Goal: Task Accomplishment & Management: Complete application form

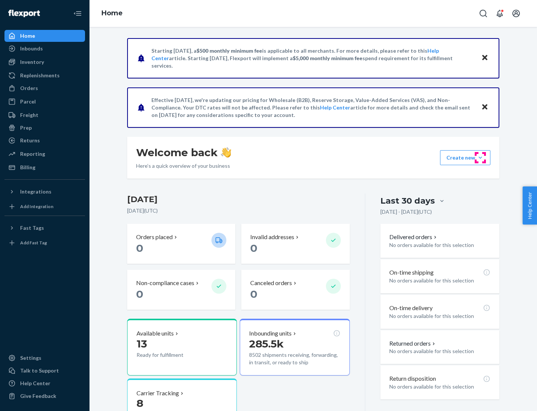
click at [481, 157] on button "Create new Create new inbound Create new order Create new product" at bounding box center [465, 157] width 50 height 15
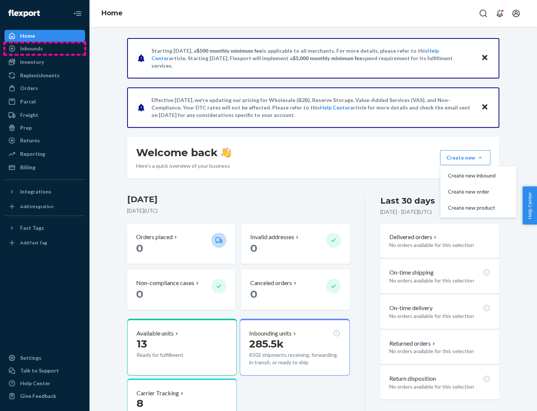
click at [45, 49] on div "Inbounds" at bounding box center [44, 48] width 79 height 10
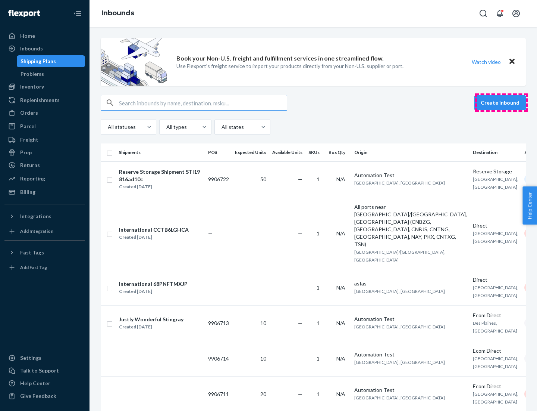
click at [502, 103] on button "Create inbound" at bounding box center [501, 102] width 52 height 15
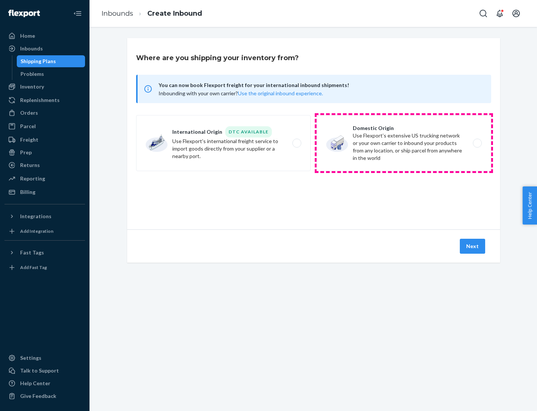
click at [404, 143] on label "Domestic Origin Use Flexport’s extensive US trucking network or your own carrie…" at bounding box center [404, 143] width 175 height 56
click at [477, 143] on input "Domestic Origin Use Flexport’s extensive US trucking network or your own carrie…" at bounding box center [479, 143] width 5 height 5
radio input "true"
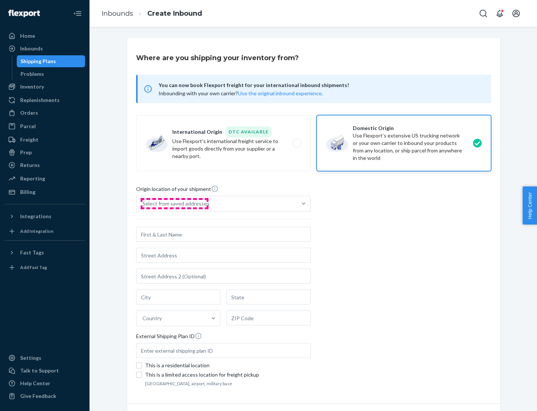
click at [174, 203] on div "Select from saved addresses" at bounding box center [176, 203] width 67 height 7
click at [143, 203] on input "Select from saved addresses" at bounding box center [143, 203] width 1 height 7
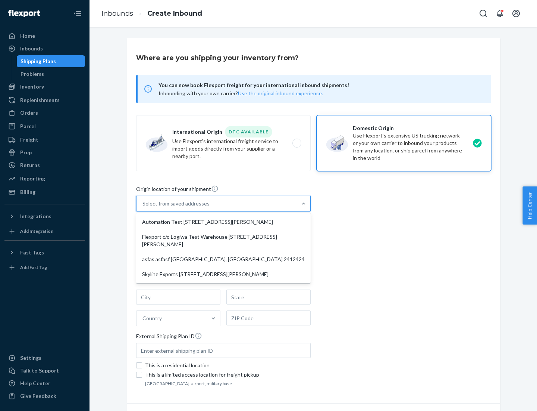
scroll to position [3, 0]
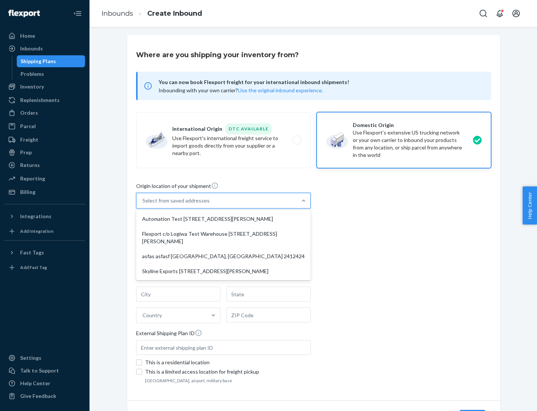
click at [224, 219] on div "Automation Test [STREET_ADDRESS][PERSON_NAME]" at bounding box center [224, 218] width 172 height 15
click at [143, 204] on input "option Automation Test [STREET_ADDRESS][PERSON_NAME] focused, 1 of 4. 4 results…" at bounding box center [143, 200] width 1 height 7
type input "Automation Test"
type input "9th Floor"
type input "[GEOGRAPHIC_DATA]"
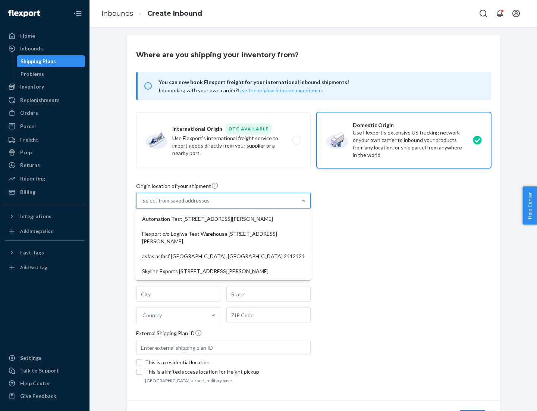
type input "CA"
type input "94104"
type input "[STREET_ADDRESS][PERSON_NAME]"
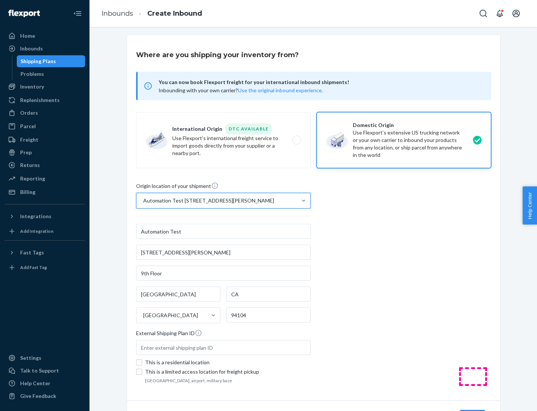
scroll to position [44, 0]
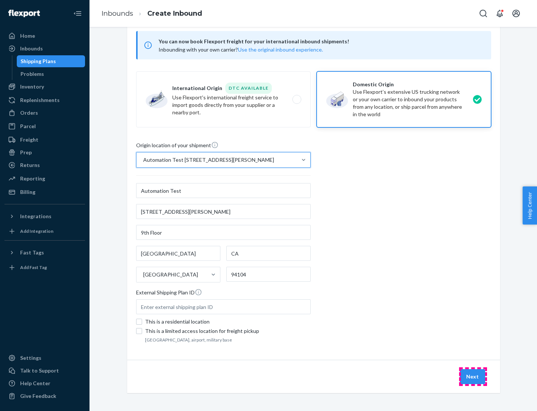
click at [473, 376] on button "Next" at bounding box center [472, 376] width 25 height 15
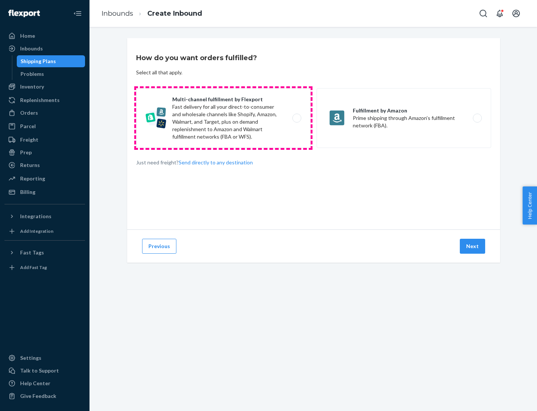
click at [224, 118] on label "Multi-channel fulfillment by Flexport Fast delivery for all your direct-to-cons…" at bounding box center [223, 118] width 175 height 60
click at [297, 118] on input "Multi-channel fulfillment by Flexport Fast delivery for all your direct-to-cons…" at bounding box center [299, 118] width 5 height 5
radio input "true"
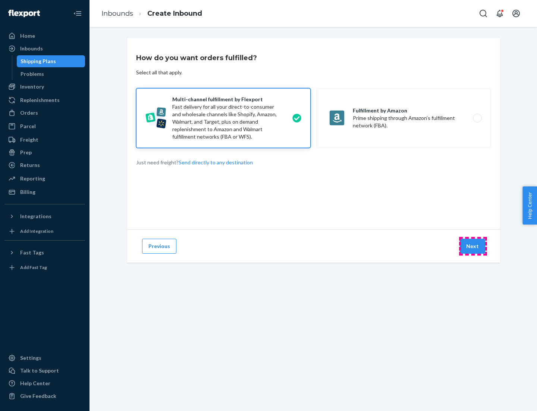
click at [473, 246] on button "Next" at bounding box center [472, 245] width 25 height 15
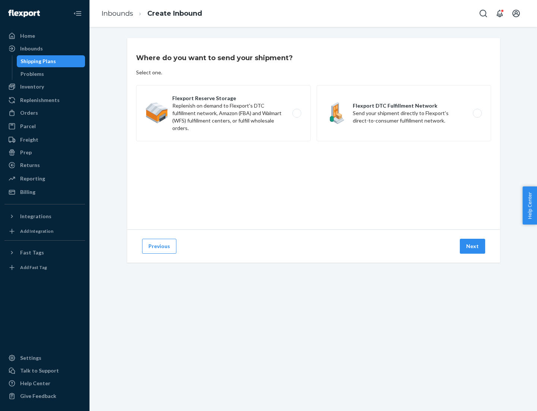
click at [404, 113] on label "Flexport DTC Fulfillment Network Send your shipment directly to Flexport's dire…" at bounding box center [404, 113] width 175 height 56
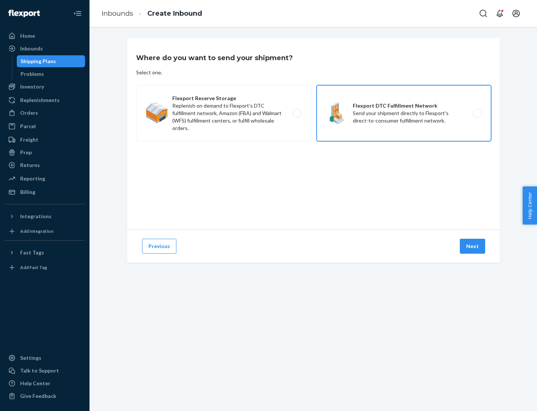
click at [477, 113] on input "Flexport DTC Fulfillment Network Send your shipment directly to Flexport's dire…" at bounding box center [479, 113] width 5 height 5
radio input "true"
click at [473, 246] on button "Next" at bounding box center [472, 245] width 25 height 15
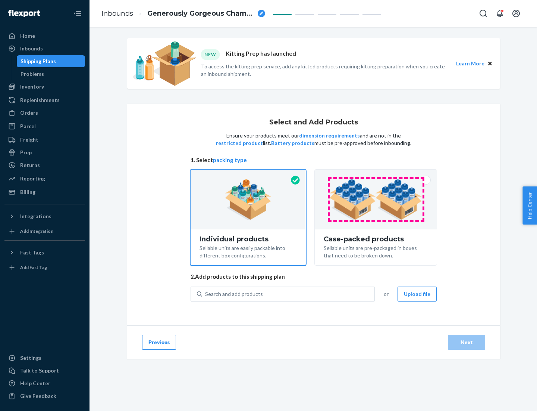
click at [376, 199] on img at bounding box center [376, 199] width 93 height 41
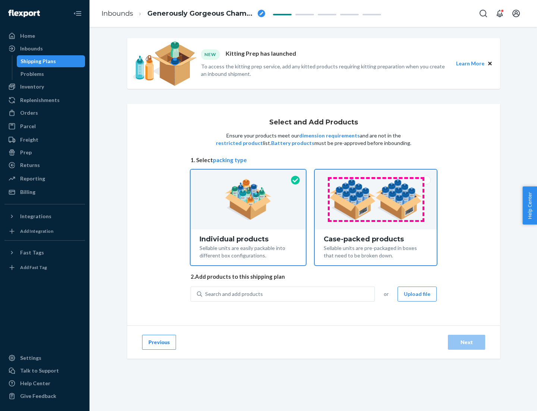
click at [376, 174] on input "Case-packed products Sellable units are pre-packaged in boxes that need to be b…" at bounding box center [376, 171] width 5 height 5
radio input "true"
radio input "false"
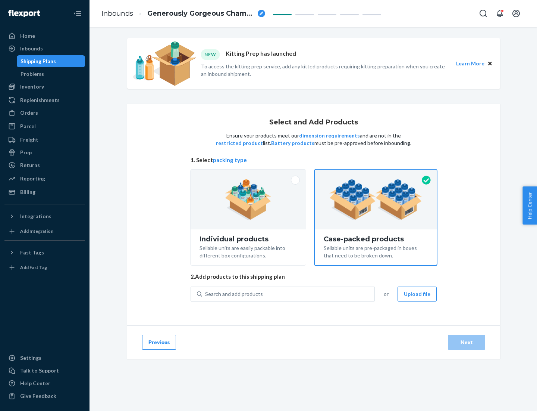
click at [289, 293] on div "Search and add products" at bounding box center [288, 293] width 172 height 13
click at [206, 293] on input "Search and add products" at bounding box center [205, 293] width 1 height 7
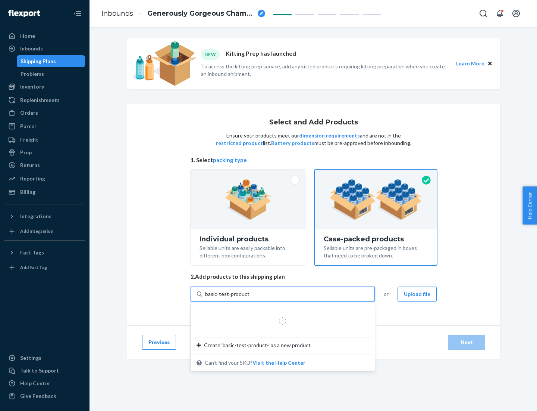
type input "basic-test-product-1"
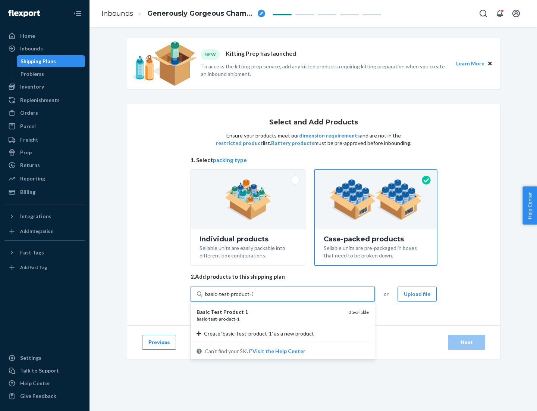
click at [270, 318] on div "basic - test - product - 1" at bounding box center [270, 318] width 146 height 6
click at [253, 297] on input "basic-test-product-1" at bounding box center [229, 293] width 48 height 7
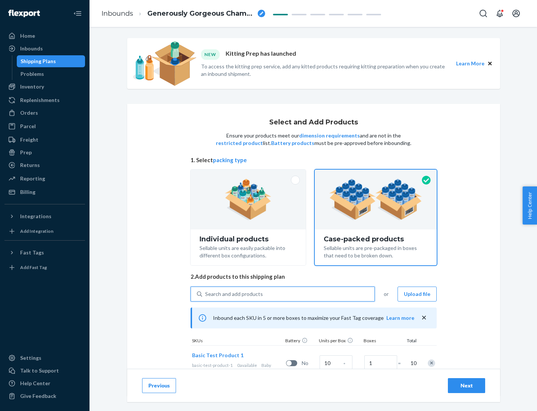
scroll to position [27, 0]
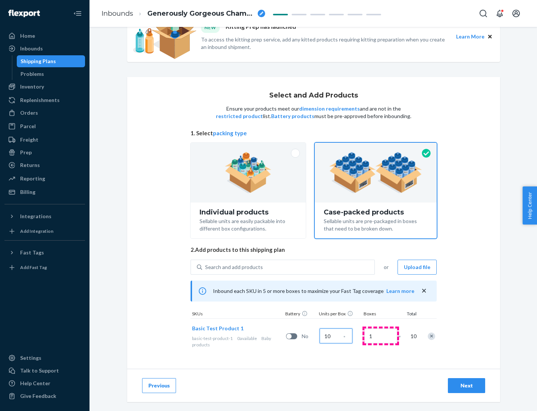
type input "10"
type input "7"
click at [467, 385] on div "Next" at bounding box center [467, 384] width 25 height 7
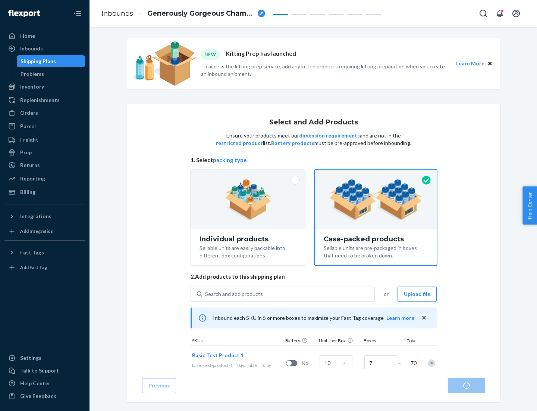
radio input "true"
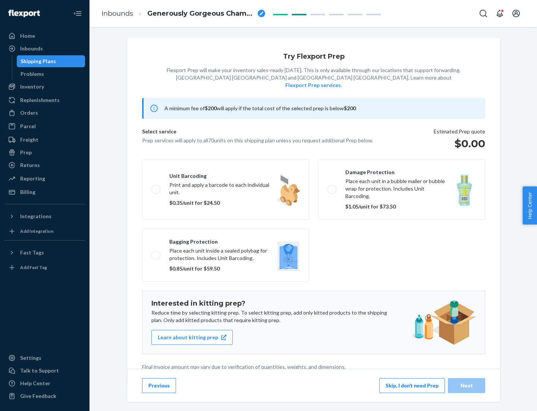
scroll to position [2, 0]
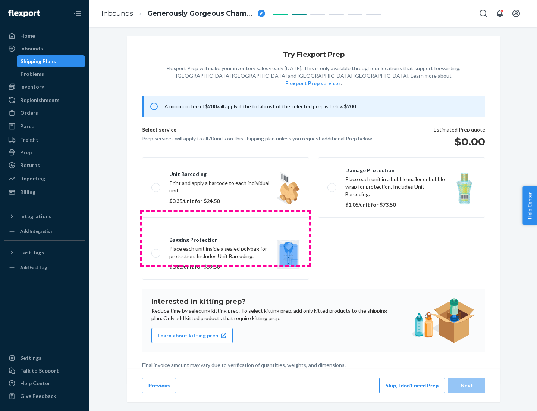
click at [226, 238] on label "Bagging protection Place each unit inside a sealed polybag for protection. Incl…" at bounding box center [225, 253] width 167 height 53
click at [156, 250] on input "Bagging protection Place each unit inside a sealed polybag for protection. Incl…" at bounding box center [154, 252] width 5 height 5
checkbox input "true"
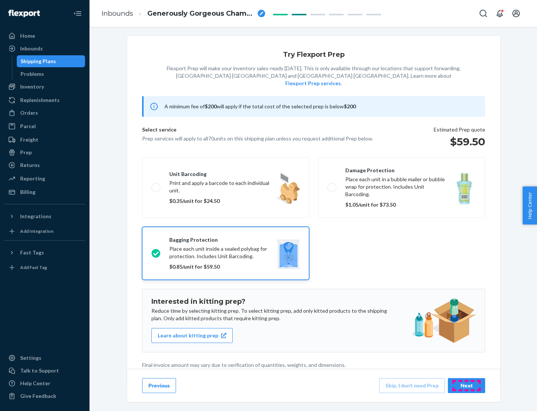
click at [467, 385] on div "Next" at bounding box center [467, 384] width 25 height 7
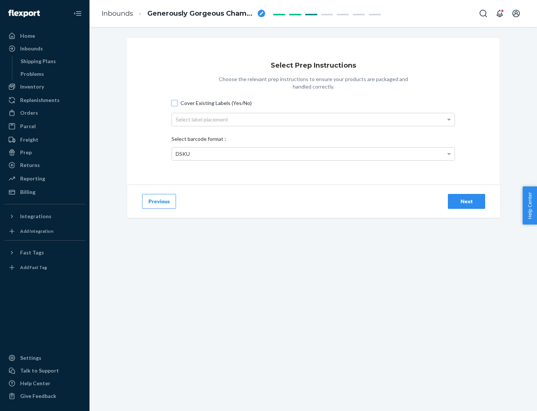
click at [175, 103] on input "Cover Existing Labels (Yes/No)" at bounding box center [175, 103] width 6 height 6
checkbox input "true"
click at [313, 119] on div "Select label placement" at bounding box center [313, 119] width 283 height 13
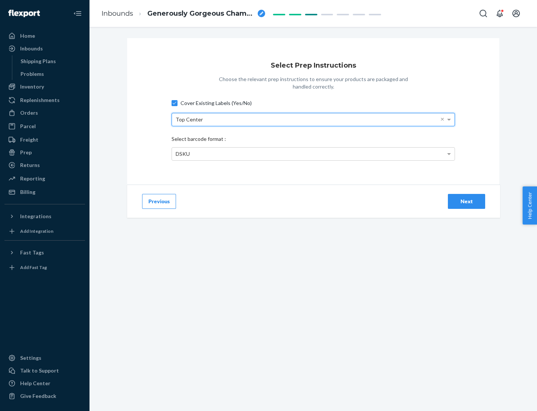
click at [313, 153] on div "DSKU" at bounding box center [313, 153] width 283 height 13
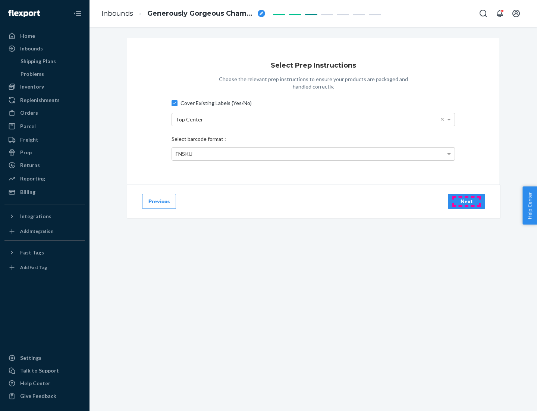
click at [467, 201] on div "Next" at bounding box center [467, 200] width 25 height 7
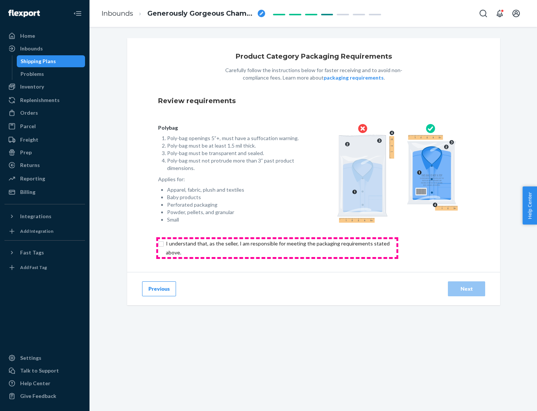
click at [277, 247] on input "checkbox" at bounding box center [282, 248] width 248 height 18
checkbox input "true"
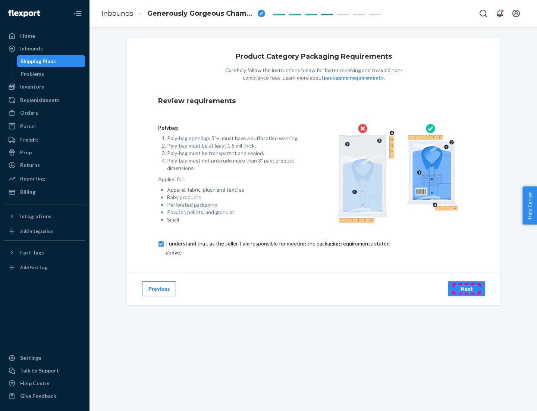
click at [467, 288] on div "Next" at bounding box center [467, 288] width 25 height 7
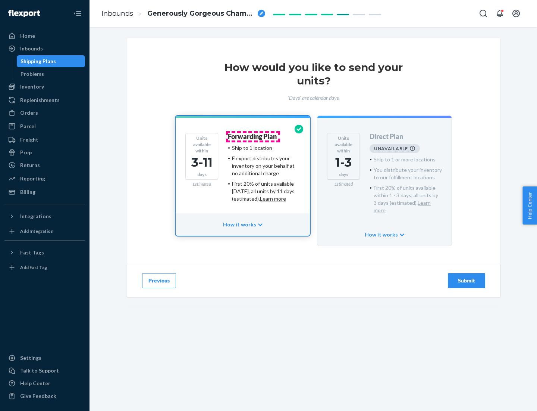
click at [253, 136] on h4 "Forwarding Plan" at bounding box center [252, 136] width 49 height 7
click at [467, 277] on div "Submit" at bounding box center [467, 280] width 25 height 7
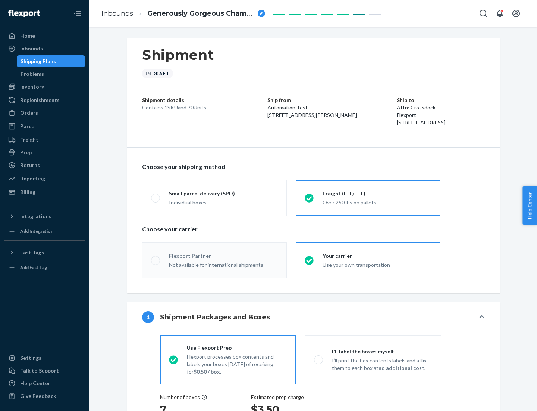
radio input "true"
radio input "false"
radio input "true"
radio input "false"
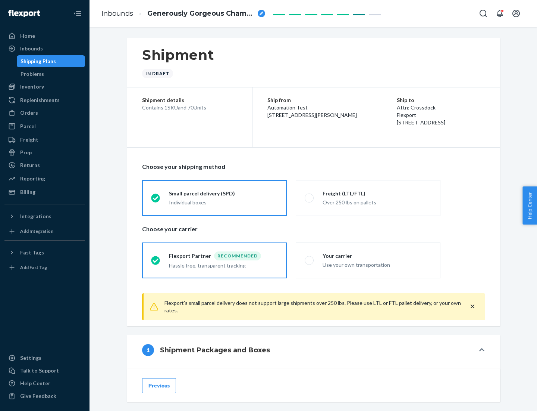
click at [368, 197] on div "Over 250 lbs on pallets" at bounding box center [377, 201] width 109 height 9
click at [310, 197] on input "Freight (LTL/FTL) Over 250 lbs on pallets" at bounding box center [307, 197] width 5 height 5
radio input "true"
radio input "false"
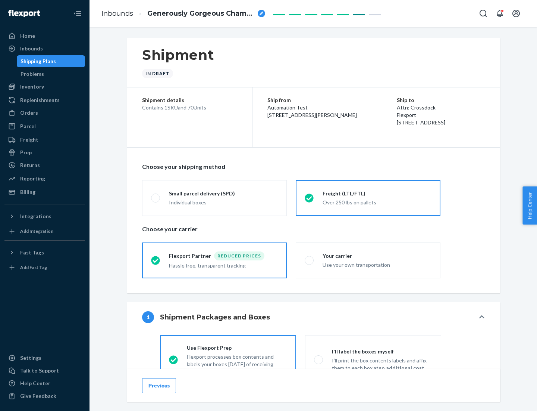
scroll to position [41, 0]
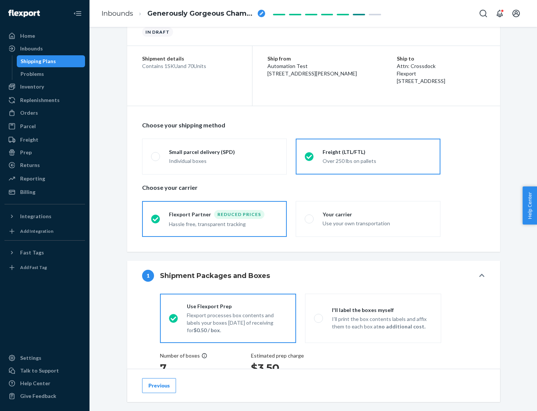
click at [215, 219] on div "Hassle free, transparent tracking" at bounding box center [223, 223] width 109 height 9
click at [156, 218] on input "Flexport Partner Reduced prices Hassle free, transparent tracking" at bounding box center [153, 218] width 5 height 5
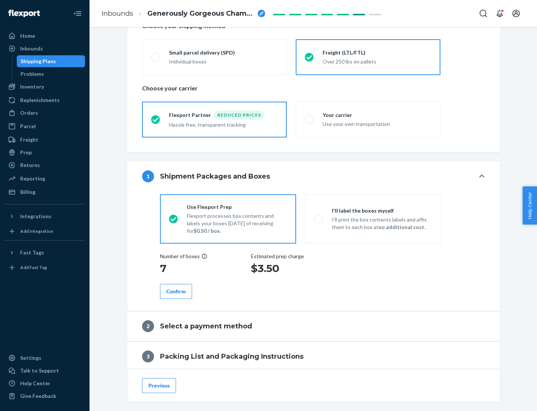
click at [373, 218] on p "I’ll print the box contents labels and affix them to each box at no additional …" at bounding box center [382, 223] width 100 height 15
click at [319, 218] on input "I'll label the boxes myself I’ll print the box contents labels and affix them t…" at bounding box center [316, 218] width 5 height 5
radio input "true"
radio input "false"
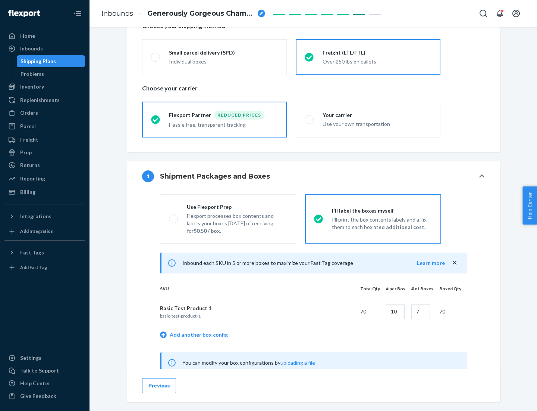
scroll to position [233, 0]
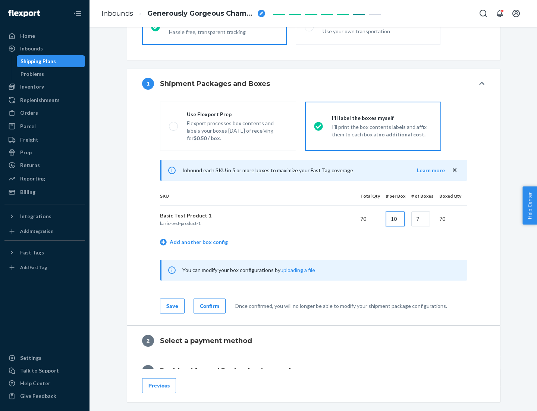
type input "10"
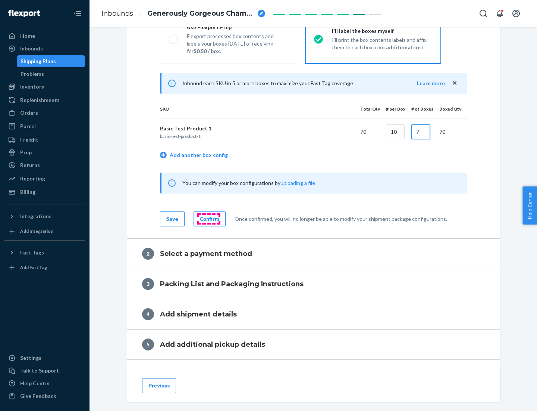
type input "7"
click at [209, 218] on div "Confirm" at bounding box center [209, 218] width 19 height 7
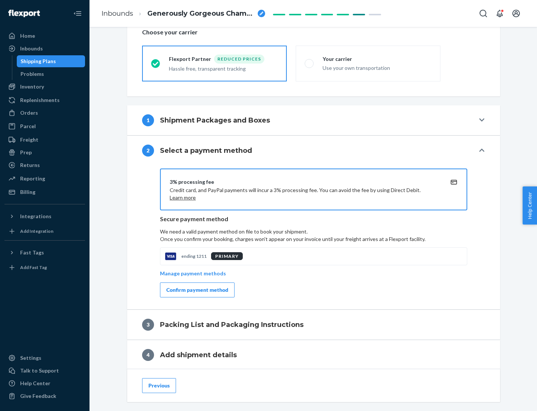
scroll to position [268, 0]
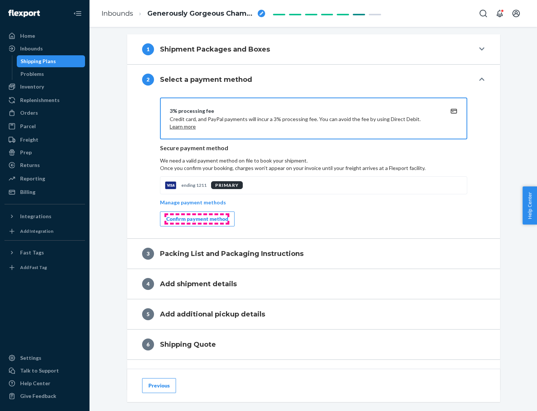
click at [197, 219] on div "Confirm payment method" at bounding box center [197, 218] width 62 height 7
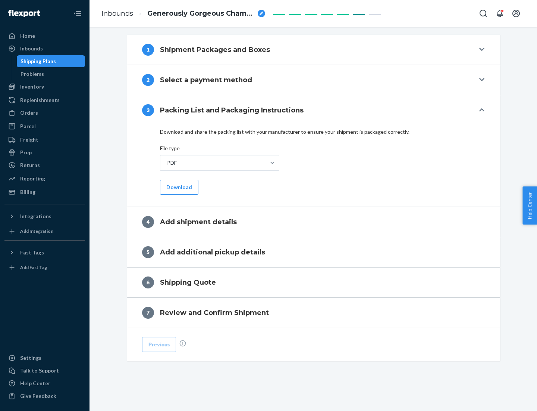
scroll to position [235, 0]
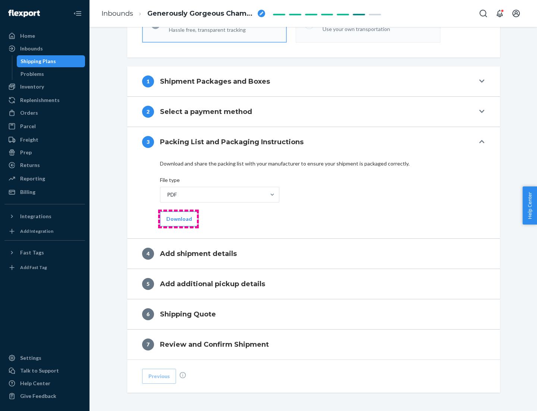
click at [178, 218] on button "Download" at bounding box center [179, 218] width 38 height 15
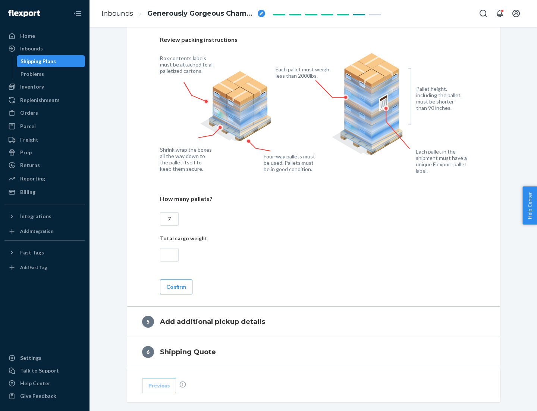
scroll to position [484, 0]
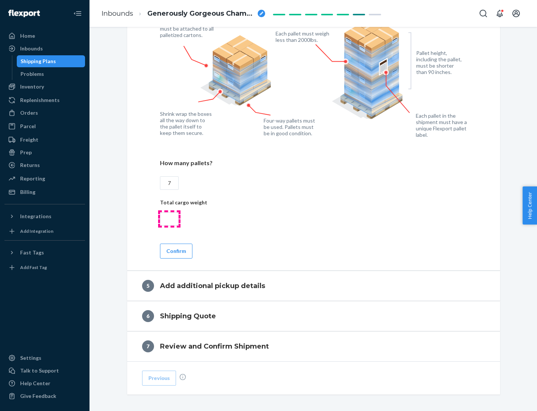
type input "7"
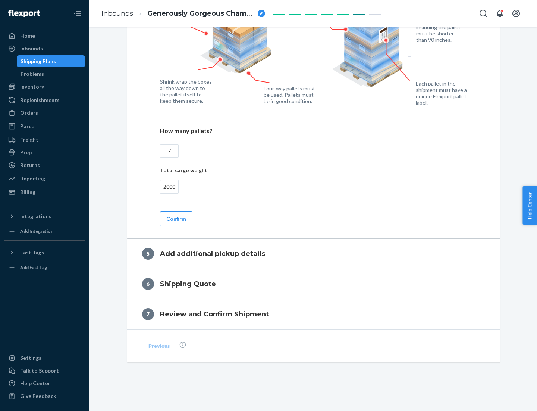
type input "2000"
click at [176, 218] on button "Confirm" at bounding box center [176, 218] width 32 height 15
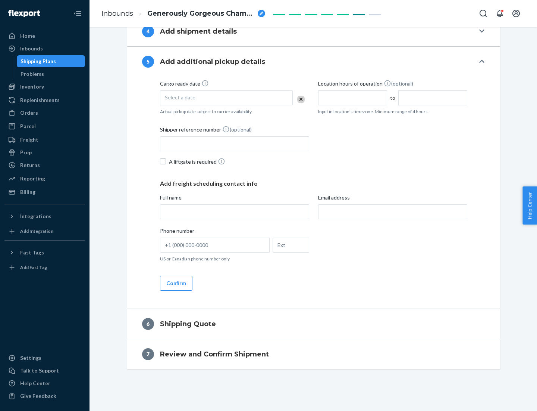
scroll to position [255, 0]
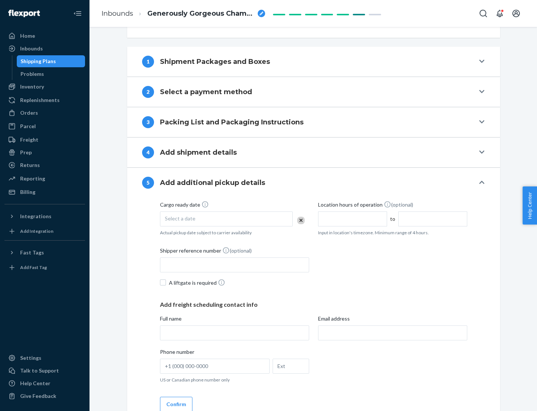
click at [227, 218] on div "Select a date" at bounding box center [226, 218] width 133 height 15
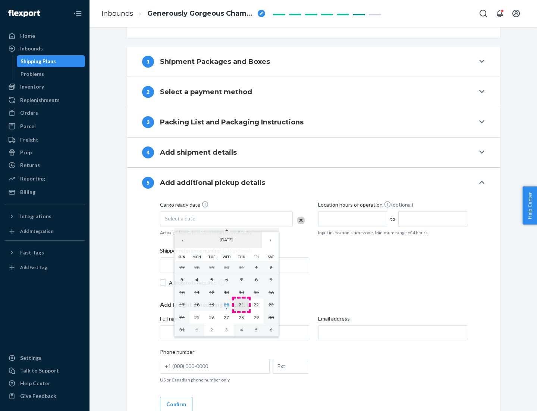
click at [241, 304] on abbr "21" at bounding box center [241, 305] width 5 height 6
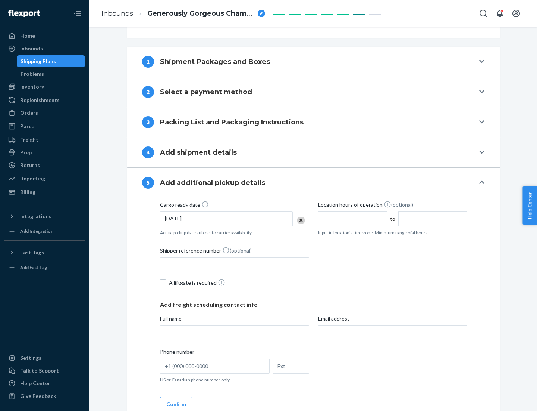
scroll to position [369, 0]
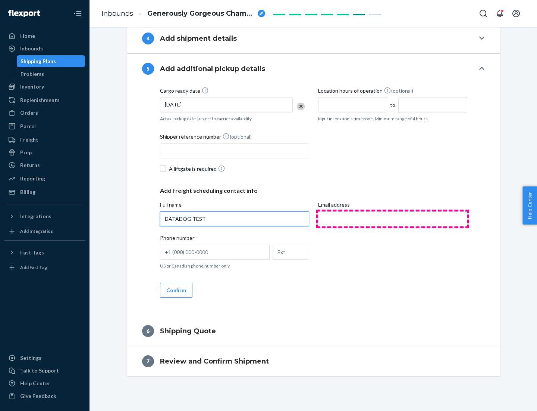
type input "DATADOG TEST"
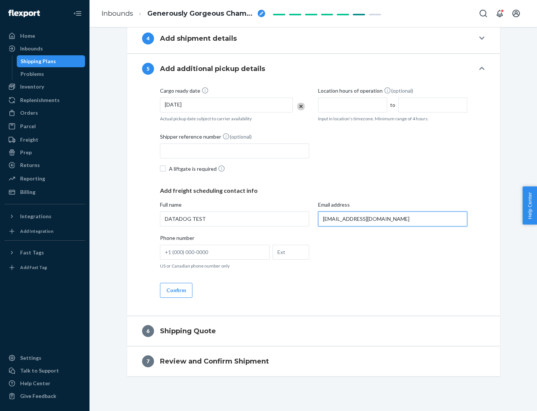
scroll to position [376, 0]
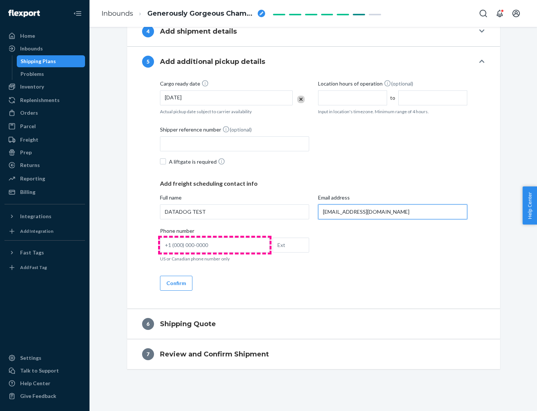
type input "[EMAIL_ADDRESS][DOMAIN_NAME]"
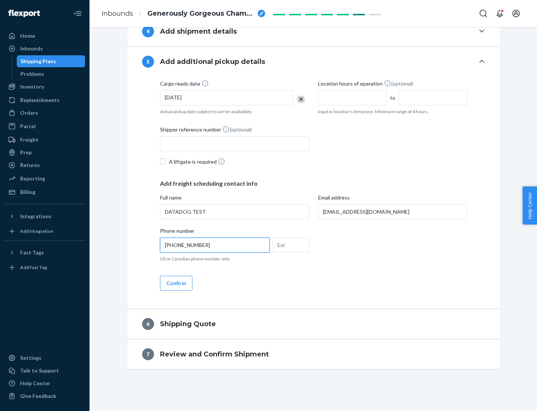
type input "[PHONE_NUMBER]"
click at [176, 283] on button "Confirm" at bounding box center [176, 282] width 32 height 15
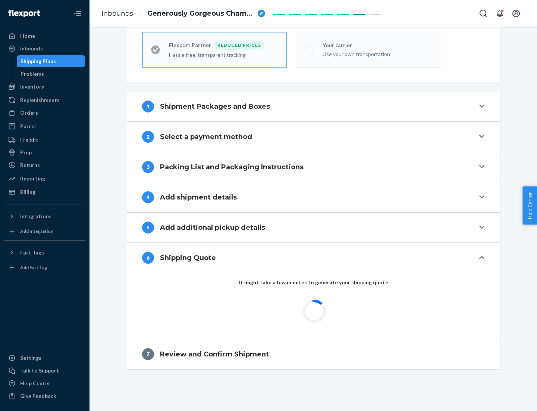
scroll to position [210, 0]
